Goal: Transaction & Acquisition: Purchase product/service

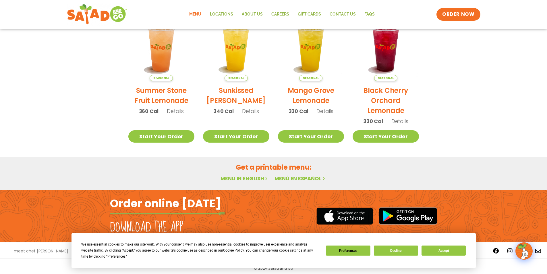
scroll to position [296, 0]
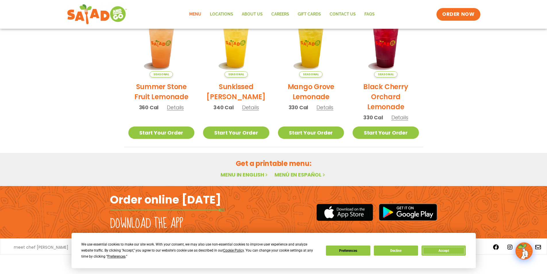
click at [452, 253] on button "Accept" at bounding box center [443, 250] width 44 height 10
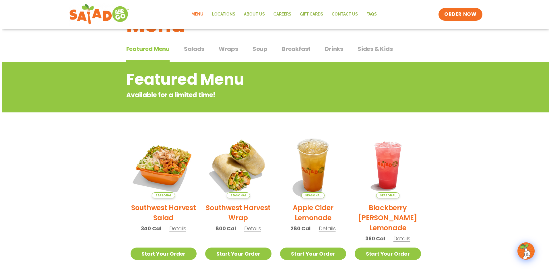
scroll to position [0, 0]
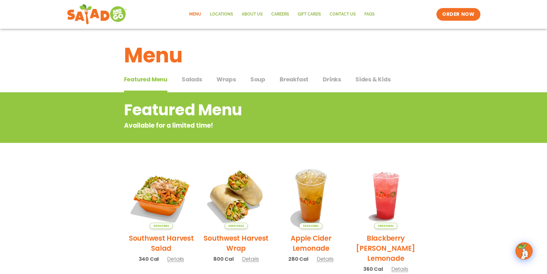
click at [148, 81] on span "Featured Menu" at bounding box center [145, 79] width 43 height 9
click at [161, 205] on img at bounding box center [161, 195] width 78 height 78
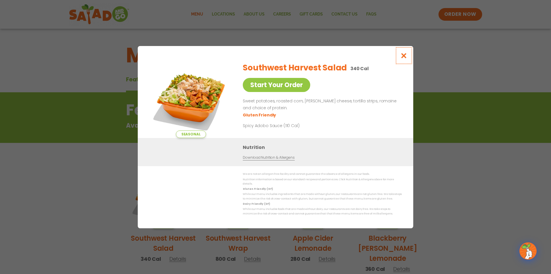
click at [403, 58] on icon "Close modal" at bounding box center [404, 56] width 7 height 6
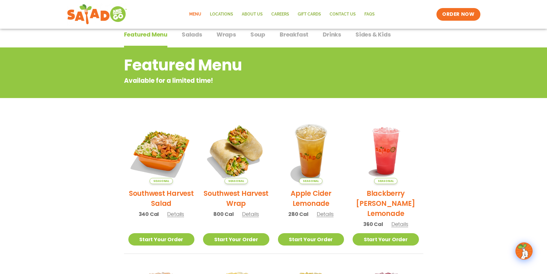
scroll to position [35, 0]
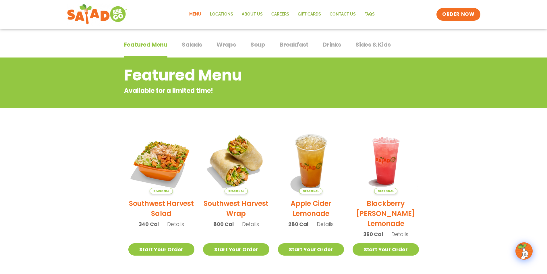
click at [191, 46] on span "Salads" at bounding box center [192, 44] width 20 height 9
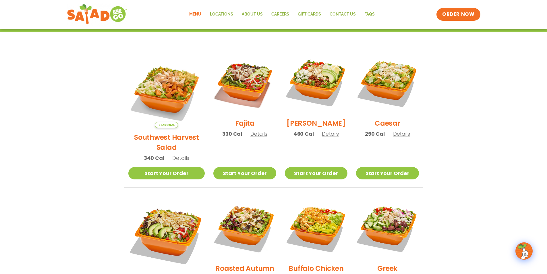
scroll to position [150, 0]
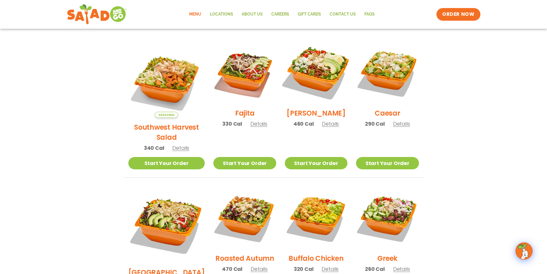
click at [326, 84] on img at bounding box center [315, 72] width 73 height 73
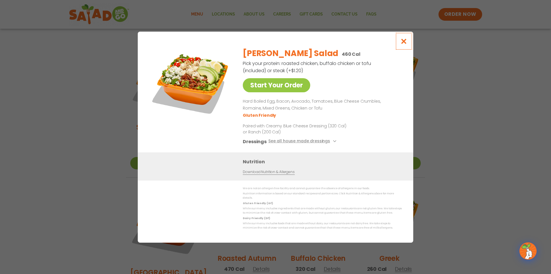
click at [402, 44] on icon "Close modal" at bounding box center [404, 41] width 7 height 6
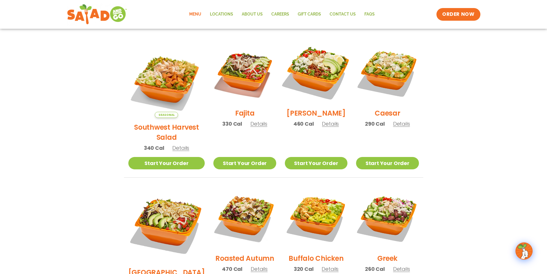
click at [309, 78] on img at bounding box center [315, 72] width 73 height 73
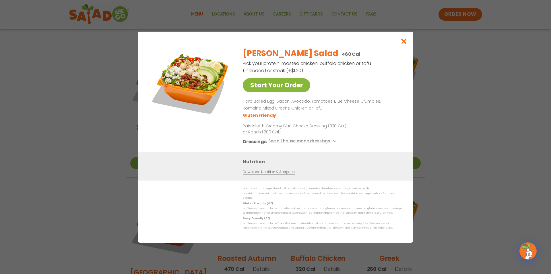
click at [280, 86] on link "Start Your Order" at bounding box center [276, 85] width 67 height 14
click at [267, 89] on link "Start Your Order" at bounding box center [276, 85] width 67 height 14
